Goal: Task Accomplishment & Management: Manage account settings

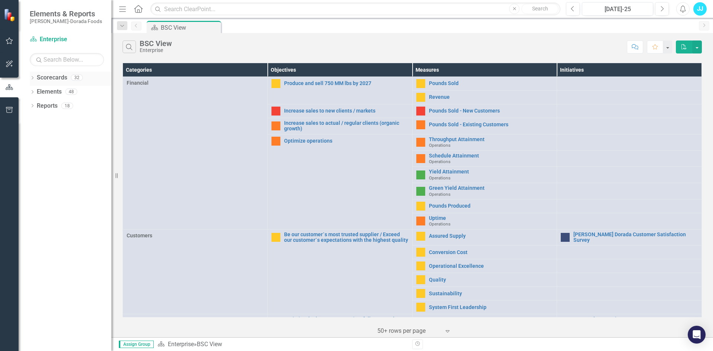
click at [33, 78] on icon at bounding box center [33, 77] width 2 height 3
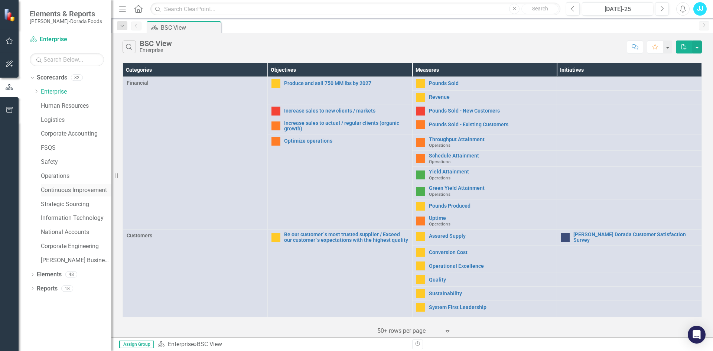
click at [69, 192] on link "Continuous Improvement" at bounding box center [76, 190] width 71 height 9
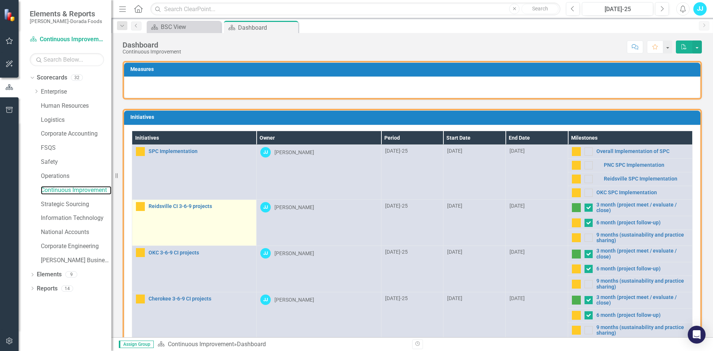
scroll to position [6, 0]
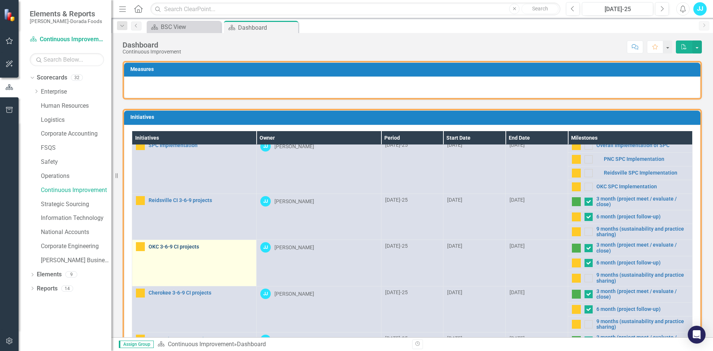
click at [151, 245] on link "OKC 3-6-9 CI projects" at bounding box center [201, 247] width 104 height 6
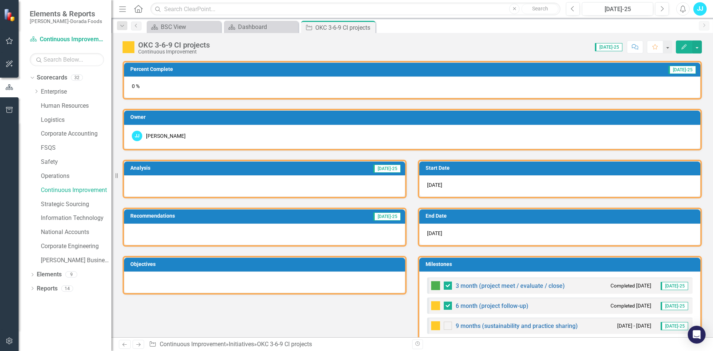
click at [434, 309] on img at bounding box center [435, 305] width 9 height 9
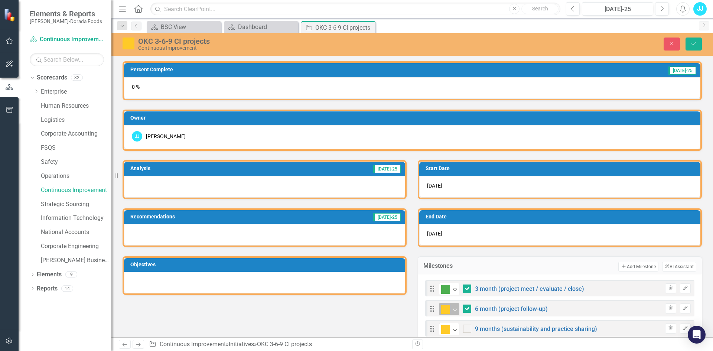
click at [444, 311] on img at bounding box center [445, 309] width 9 height 9
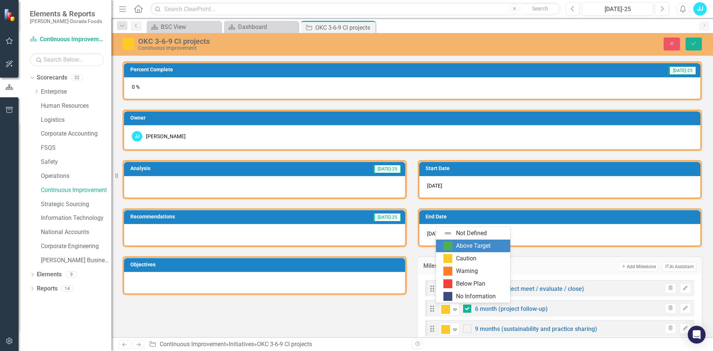
click at [462, 248] on div "Above Target" at bounding box center [473, 246] width 35 height 9
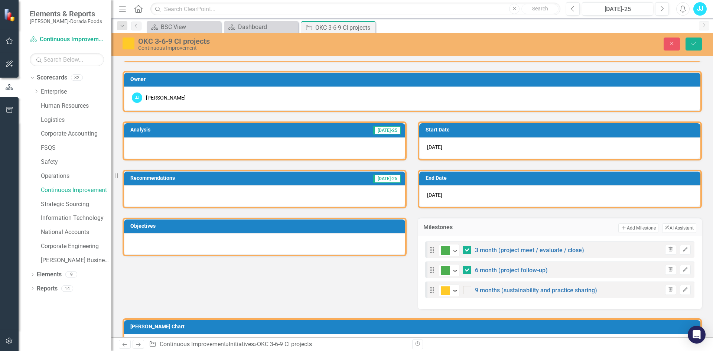
scroll to position [38, 0]
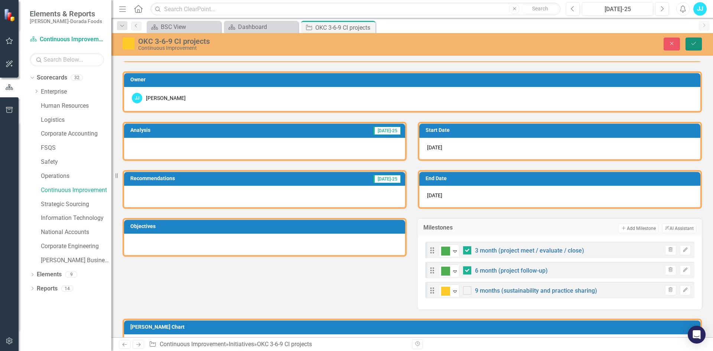
click at [698, 48] on button "Save" at bounding box center [693, 43] width 16 height 13
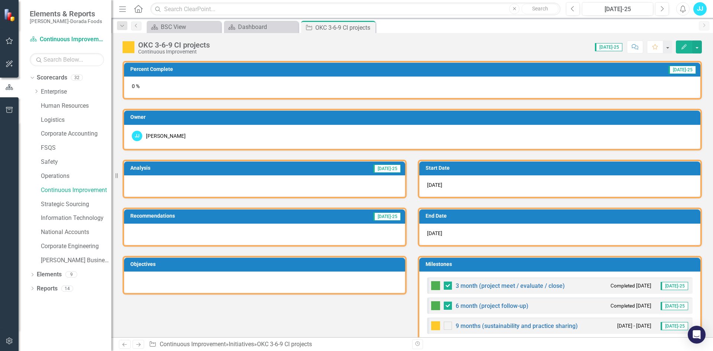
checkbox input "false"
checkbox input "true"
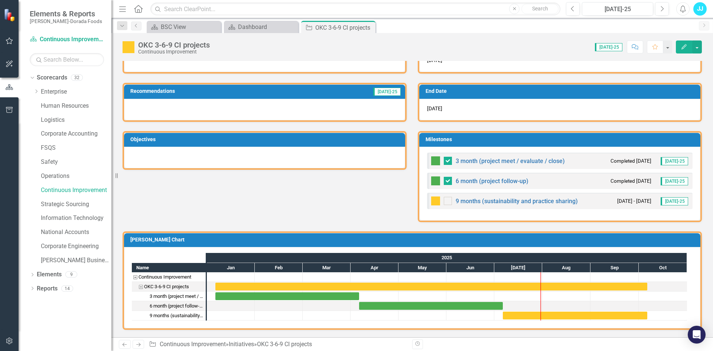
scroll to position [0, 0]
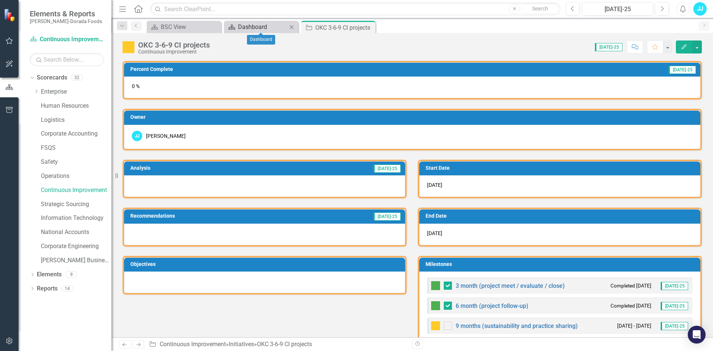
click at [243, 30] on div "Dashboard" at bounding box center [262, 26] width 49 height 9
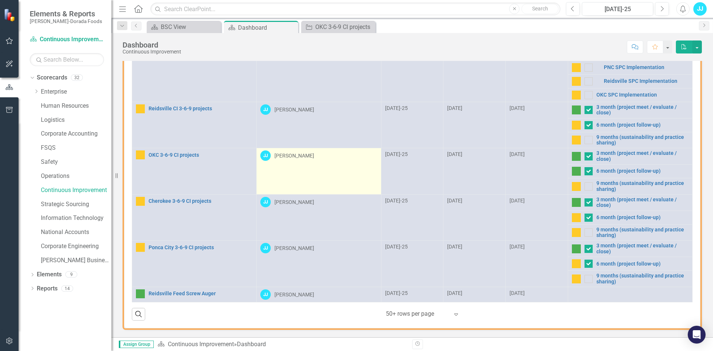
scroll to position [6, 0]
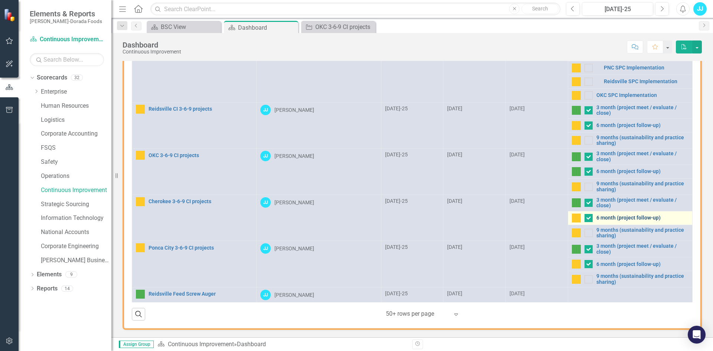
click at [617, 217] on link "6 month (project follow-up)" at bounding box center [642, 218] width 92 height 6
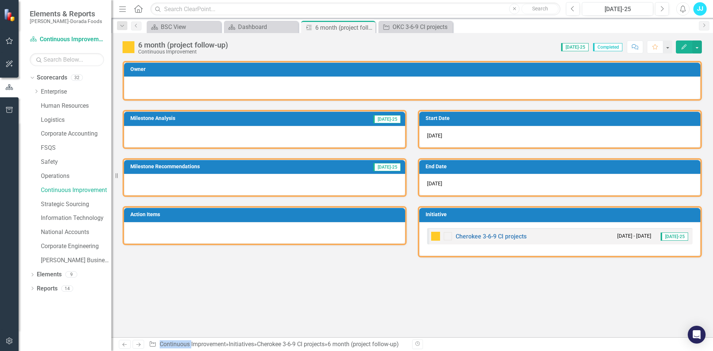
click at [291, 212] on h3 "Action Items" at bounding box center [265, 215] width 271 height 6
click at [208, 131] on div at bounding box center [264, 137] width 281 height 22
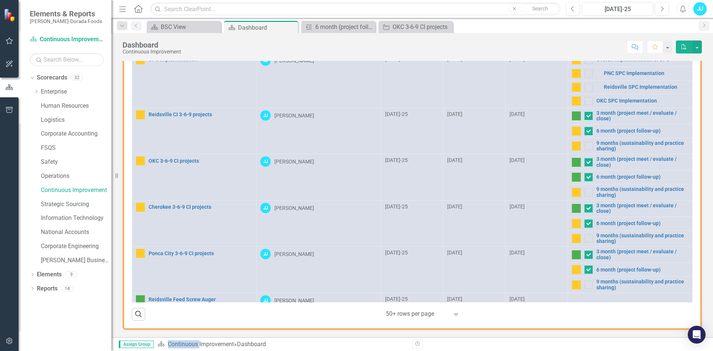
scroll to position [6, 0]
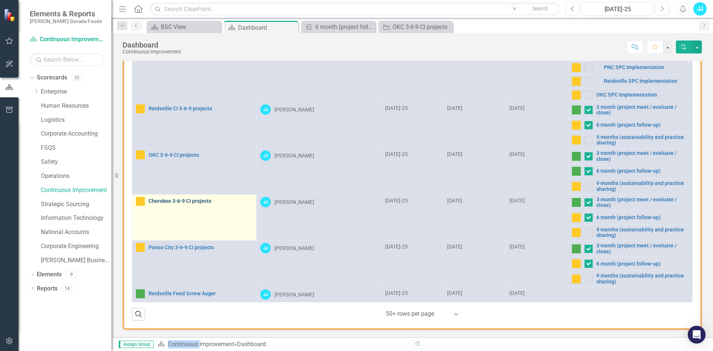
click at [186, 204] on link "Cherokee 3-6-9 CI projects" at bounding box center [201, 201] width 104 height 6
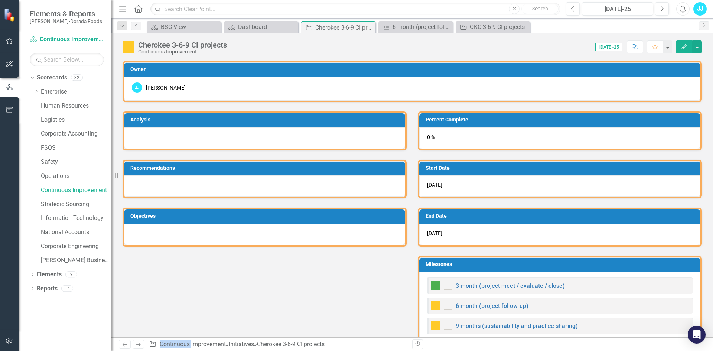
checkbox input "true"
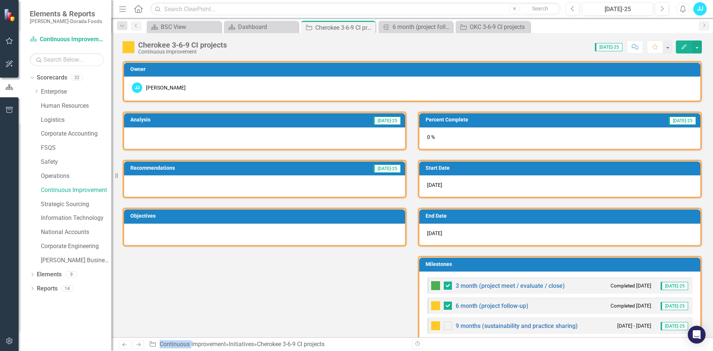
click at [193, 134] on div at bounding box center [264, 138] width 281 height 22
click at [231, 142] on div at bounding box center [264, 138] width 281 height 22
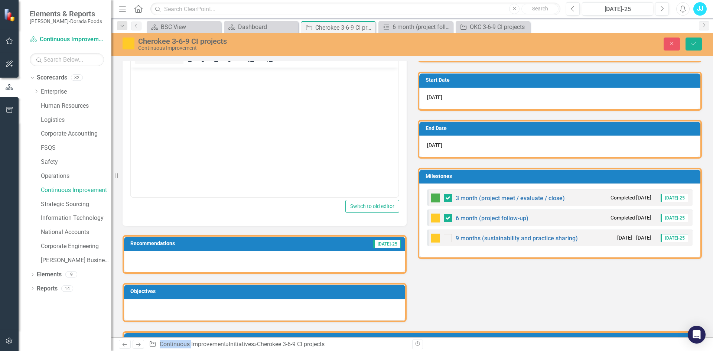
scroll to position [88, 0]
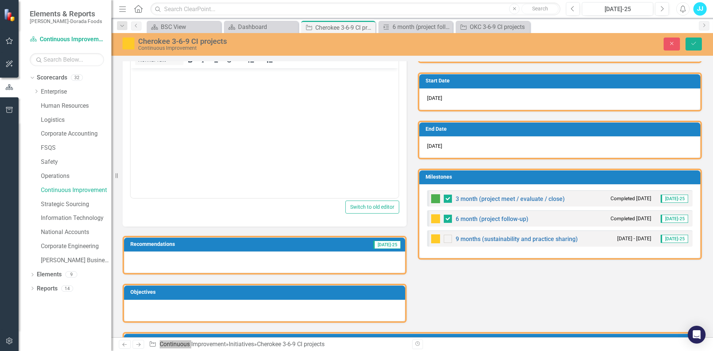
click at [179, 139] on body "Rich Text Area. Press ALT-0 for help." at bounding box center [265, 123] width 268 height 111
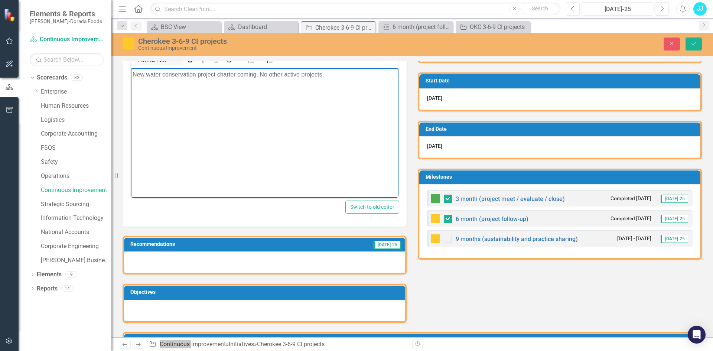
click at [258, 74] on p "New water conservation project charter coming. No other active projects." at bounding box center [265, 74] width 264 height 9
click at [269, 74] on p "New water conservation project charter coming. Waiting No other active projects." at bounding box center [265, 74] width 264 height 9
click at [260, 72] on p "New water conservation project charter coming. Waiting on final "Go" to ship pl…" at bounding box center [265, 79] width 264 height 18
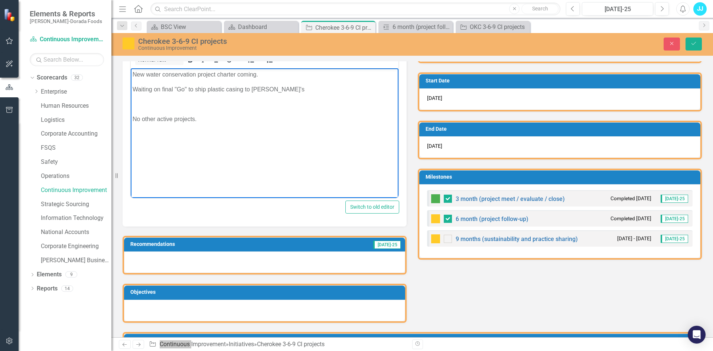
click at [231, 101] on p "Rich Text Area. Press ALT-0 for help." at bounding box center [265, 104] width 264 height 9
click at [291, 134] on body "New water conservation project charter coming. Waiting on final "Go" to ship pl…" at bounding box center [265, 123] width 268 height 111
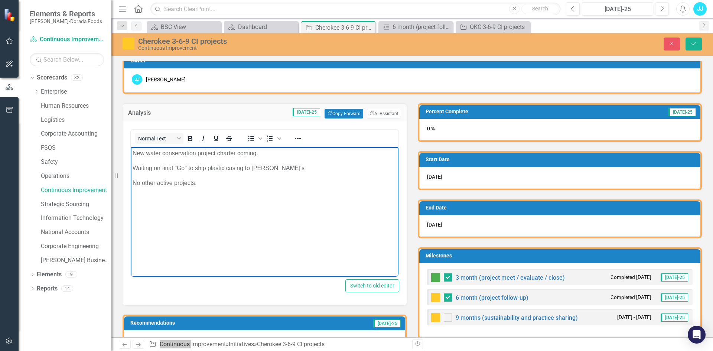
scroll to position [9, 0]
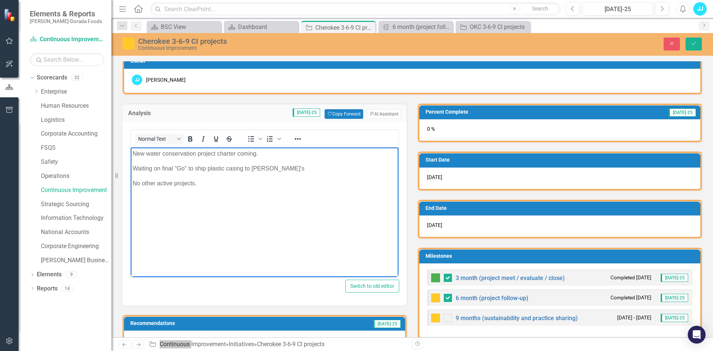
click at [199, 167] on p "Waiting on final "Go" to ship plastic casing to [PERSON_NAME]'s" at bounding box center [265, 168] width 264 height 9
drag, startPoint x: 271, startPoint y: 166, endPoint x: 300, endPoint y: 166, distance: 28.2
click at [300, 166] on p "Waiting on final "Go" to produce using plastic casing to [PERSON_NAME]'s" at bounding box center [265, 168] width 264 height 9
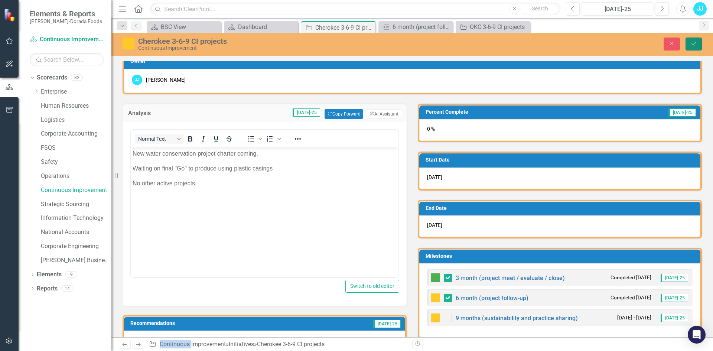
click at [691, 45] on icon "Save" at bounding box center [693, 43] width 7 height 5
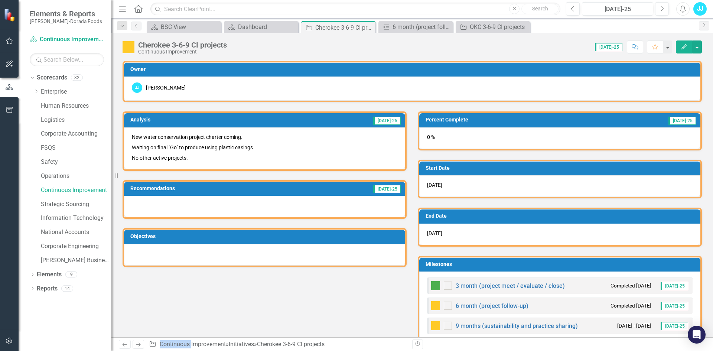
checkbox input "false"
checkbox input "true"
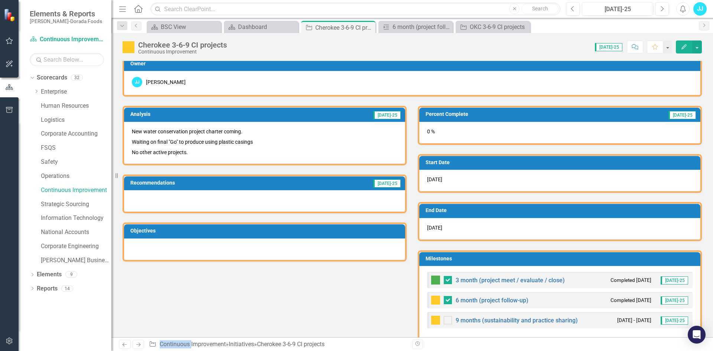
scroll to position [0, 0]
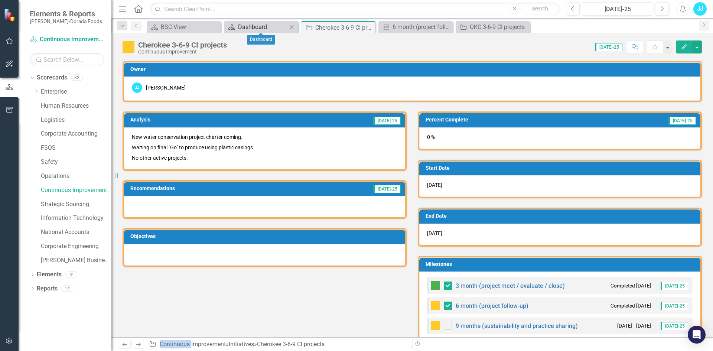
click at [265, 27] on div "Dashboard" at bounding box center [262, 26] width 49 height 9
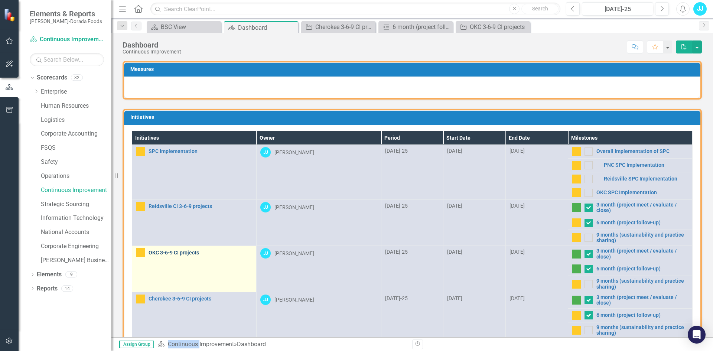
click at [190, 252] on link "OKC 3-6-9 CI projects" at bounding box center [201, 253] width 104 height 6
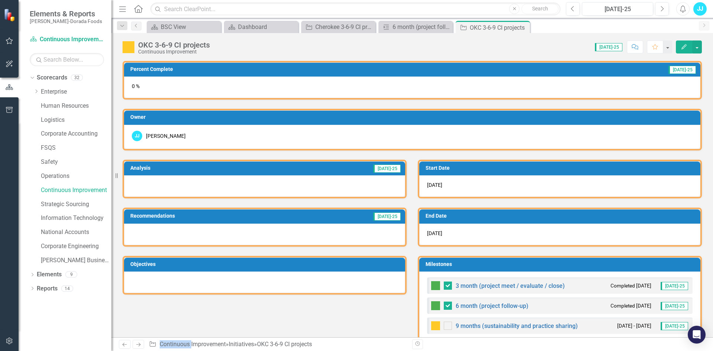
click at [189, 186] on div at bounding box center [264, 186] width 281 height 22
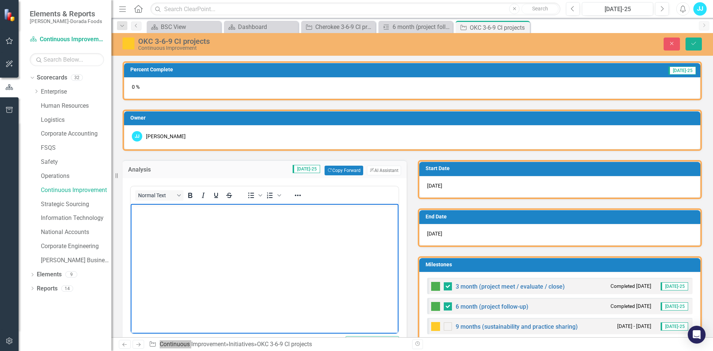
click at [186, 241] on body "Rich Text Area. Press ALT-0 for help." at bounding box center [265, 259] width 268 height 111
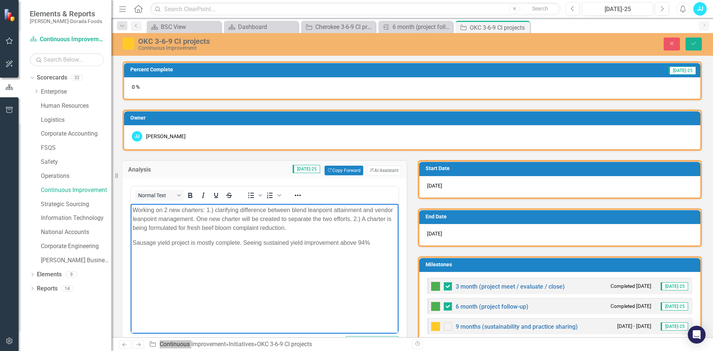
click at [135, 244] on p "Sausage yield project is mostly complete. Seeing sustained yield improvement ab…" at bounding box center [265, 242] width 264 height 9
click at [384, 245] on p "PC sausage yield project is mostly complete. Seeing sustained yield improvement…" at bounding box center [265, 242] width 264 height 9
drag, startPoint x: 384, startPoint y: 245, endPoint x: 314, endPoint y: 235, distance: 70.1
click at [314, 235] on body "Working on 2 new charters: 1.) clarifying difference between blend leanpoint at…" at bounding box center [265, 259] width 268 height 111
click at [273, 239] on p "PC sausage yield project is mostly complete. Seeing sustained yield improvement…" at bounding box center [265, 242] width 264 height 9
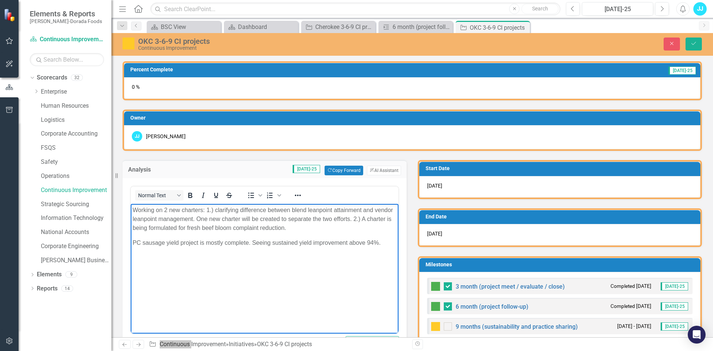
click at [391, 241] on p "PC sausage yield project is mostly complete. Seeing sustained yield improvement…" at bounding box center [265, 242] width 264 height 9
click at [303, 230] on p "Working on 2 new charters: 1.) clarifying difference between blend leanpoint at…" at bounding box center [265, 219] width 264 height 27
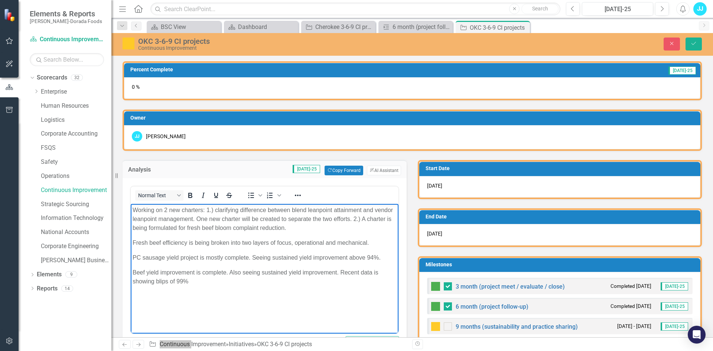
scroll to position [1, 0]
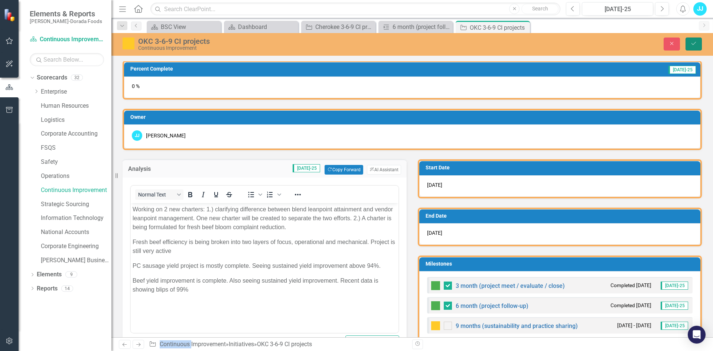
click at [697, 45] on button "Save" at bounding box center [693, 43] width 16 height 13
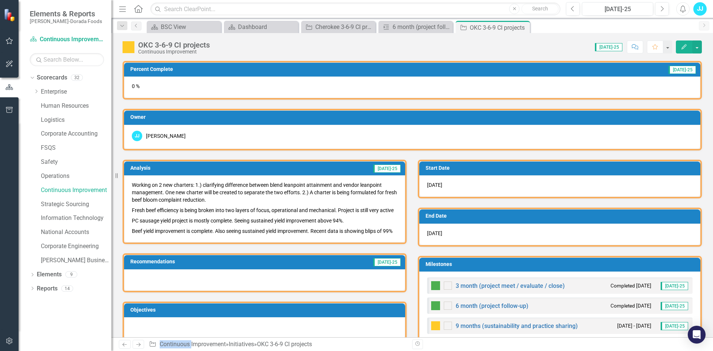
checkbox input "false"
checkbox input "true"
click at [283, 30] on div "Dashboard" at bounding box center [262, 26] width 49 height 9
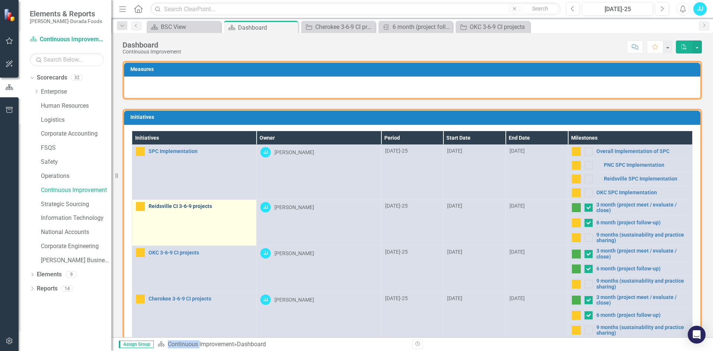
click at [175, 206] on link "Reidsville CI 3-6-9 projects" at bounding box center [201, 206] width 104 height 6
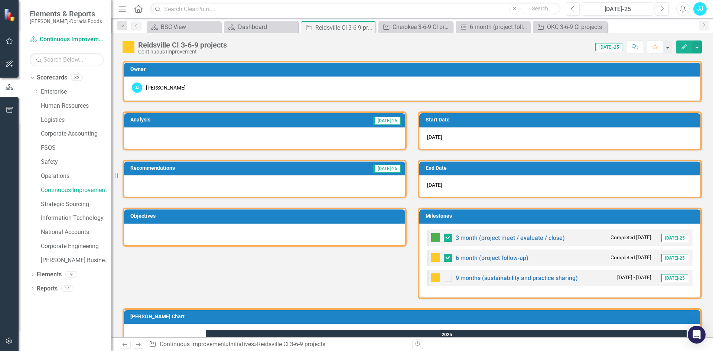
click at [264, 137] on div at bounding box center [264, 138] width 281 height 22
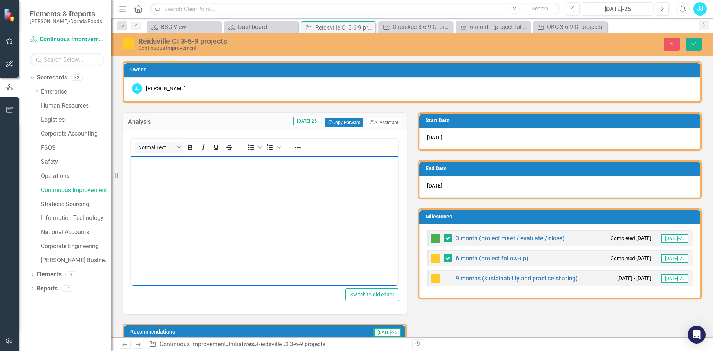
click at [239, 203] on body "Rich Text Area. Press ALT-0 for help." at bounding box center [265, 211] width 268 height 111
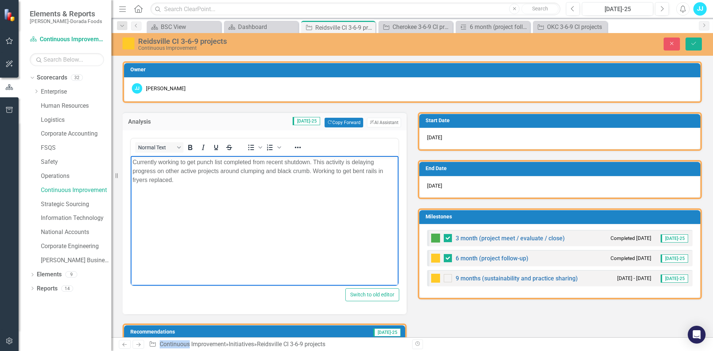
click at [707, 43] on div "Close Save" at bounding box center [587, 43] width 239 height 13
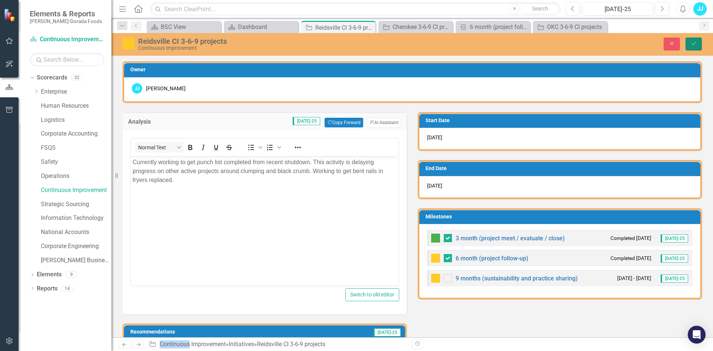
click at [697, 44] on button "Save" at bounding box center [693, 43] width 16 height 13
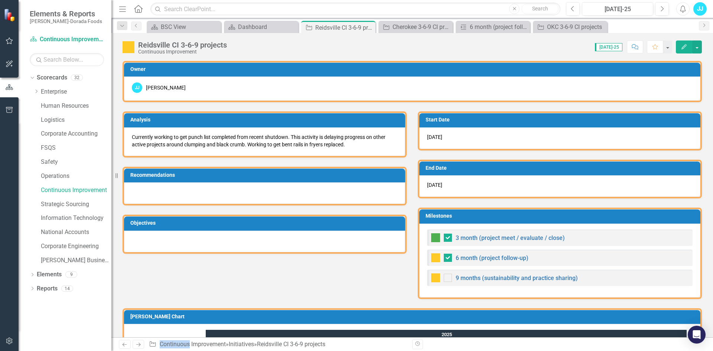
checkbox input "false"
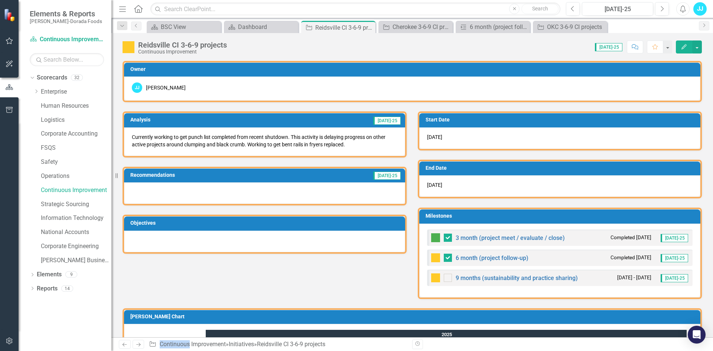
checkbox input "true"
click at [579, 23] on div "OKC 3-6-9 CI projects" at bounding box center [571, 26] width 49 height 9
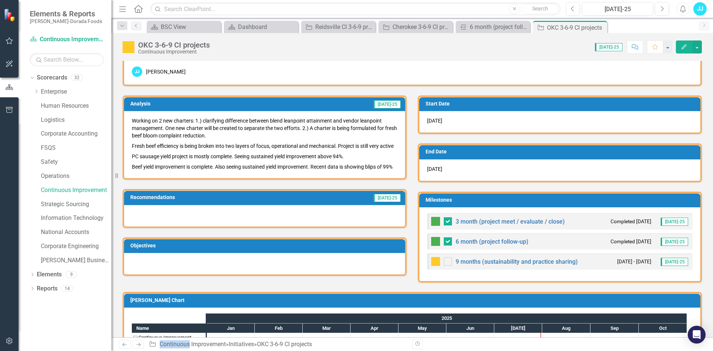
scroll to position [64, 0]
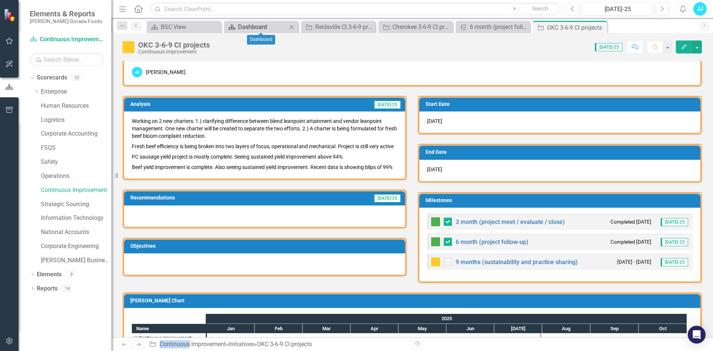
click at [250, 30] on div "Dashboard" at bounding box center [262, 26] width 49 height 9
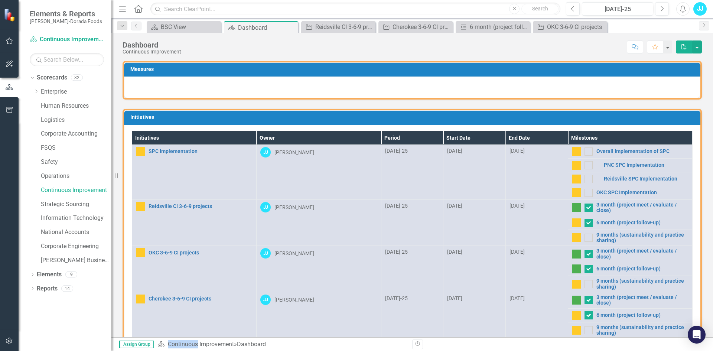
click at [250, 30] on div "Dashboard" at bounding box center [267, 27] width 58 height 9
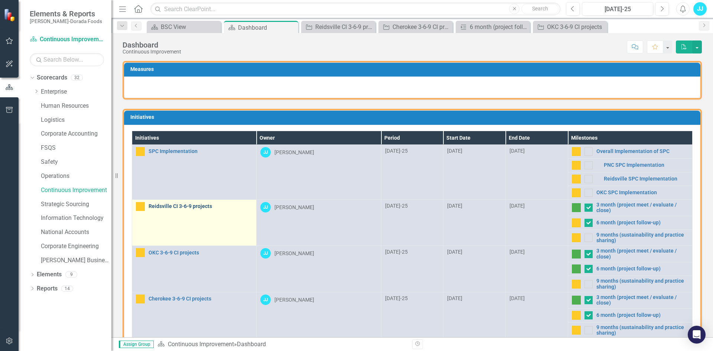
click at [196, 209] on link "Reidsville CI 3-6-9 projects" at bounding box center [201, 206] width 104 height 6
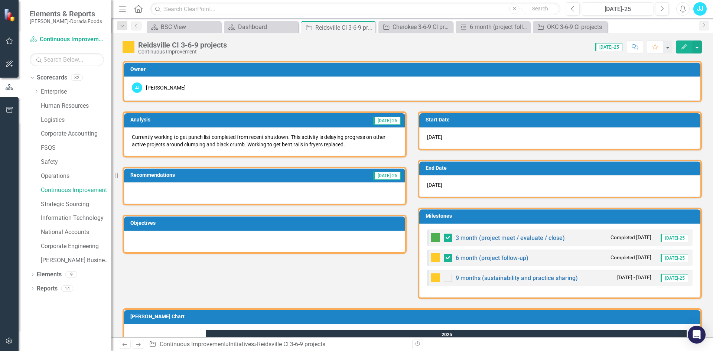
click at [381, 274] on div "Analysis [DATE]-25 Currently working to get punch list completed from recent sh…" at bounding box center [412, 200] width 590 height 196
click at [263, 23] on div "Dashboard" at bounding box center [262, 26] width 49 height 9
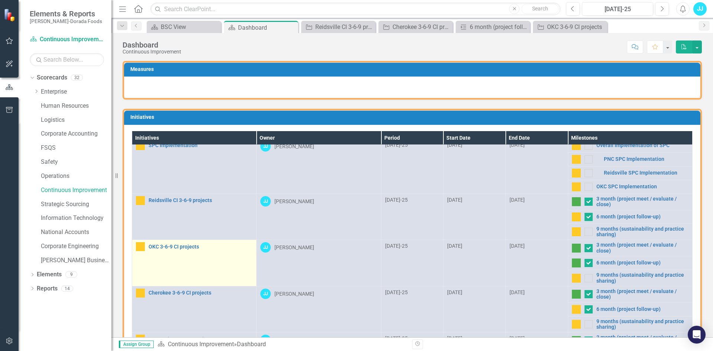
scroll to position [92, 0]
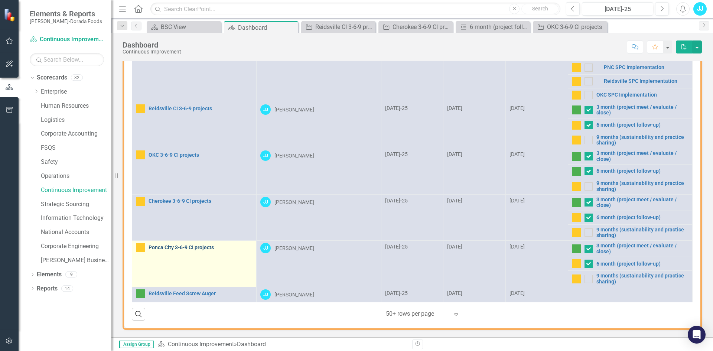
click at [185, 247] on link "Ponca City 3-6-9 CI projects" at bounding box center [201, 248] width 104 height 6
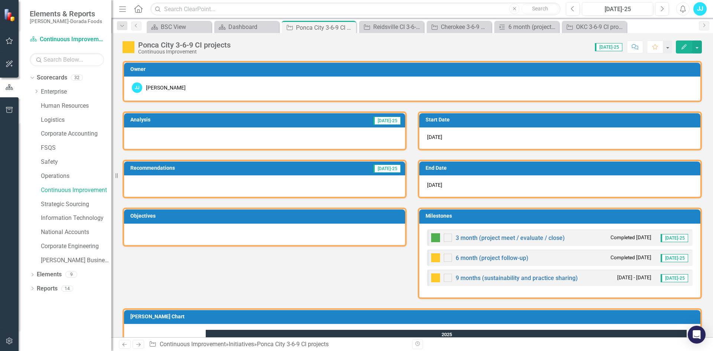
checkbox input "true"
click at [180, 137] on div at bounding box center [264, 138] width 281 height 22
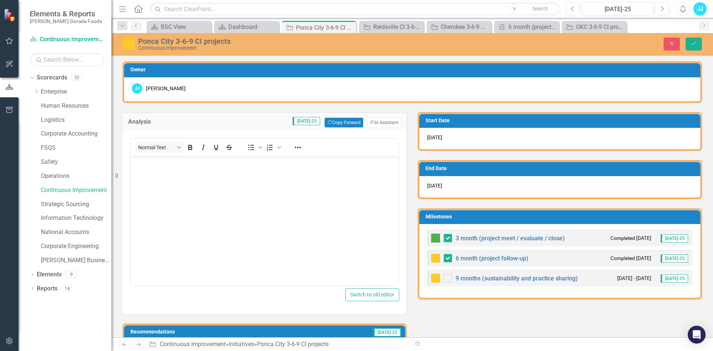
click at [170, 164] on p "Rich Text Area. Press ALT-0 for help." at bounding box center [265, 161] width 264 height 9
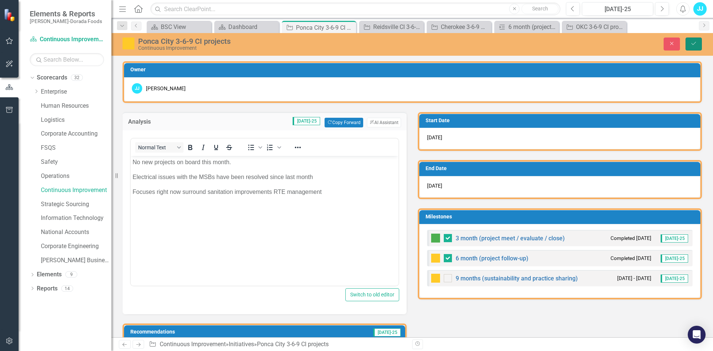
click at [693, 48] on button "Save" at bounding box center [693, 43] width 16 height 13
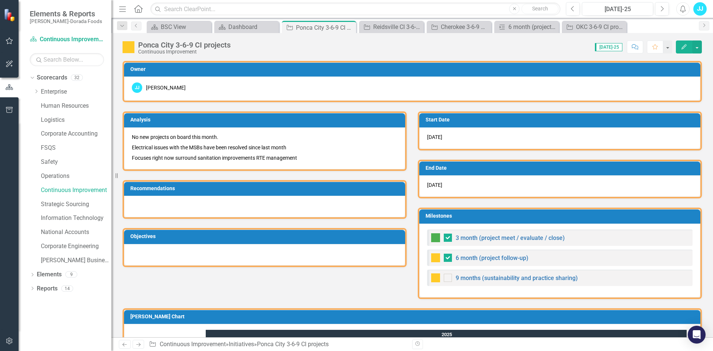
checkbox input "false"
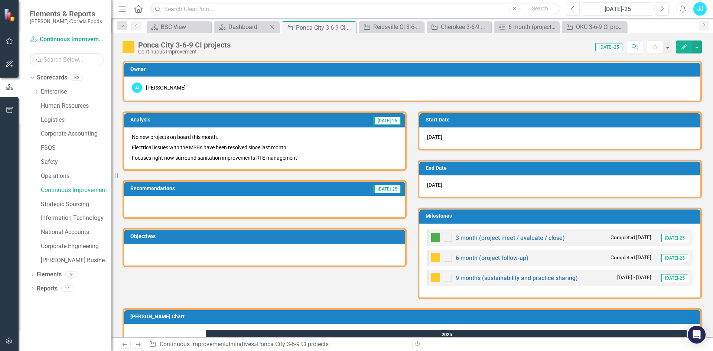
checkbox input "true"
click at [250, 22] on div "Dashboard" at bounding box center [247, 26] width 39 height 9
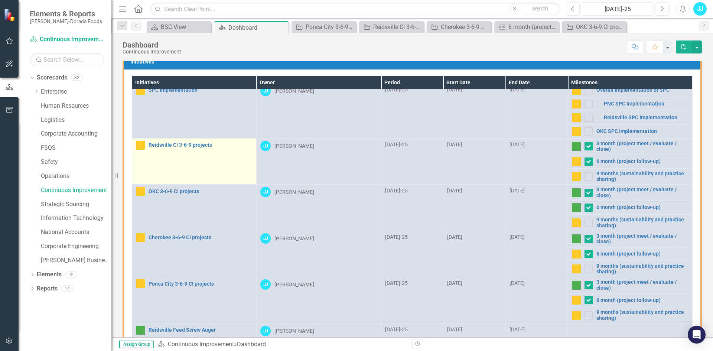
scroll to position [92, 0]
